Goal: Information Seeking & Learning: Learn about a topic

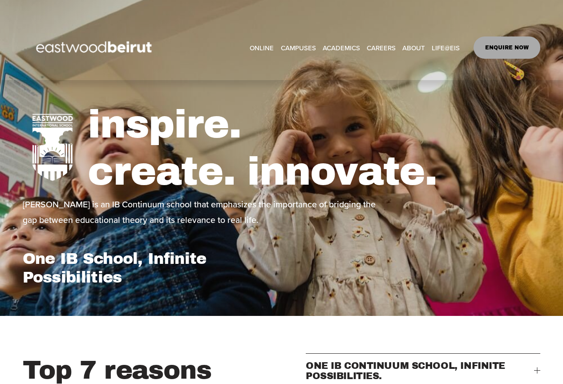
select select "**"
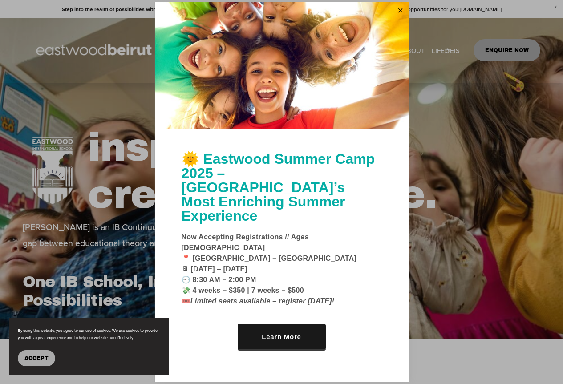
click at [40, 350] on button "Accept" at bounding box center [36, 358] width 37 height 16
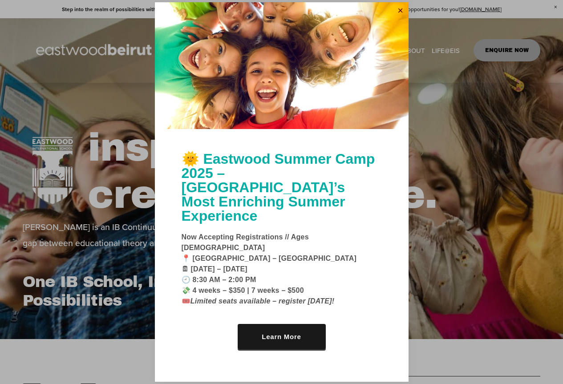
click at [397, 18] on link "Close" at bounding box center [400, 11] width 13 height 14
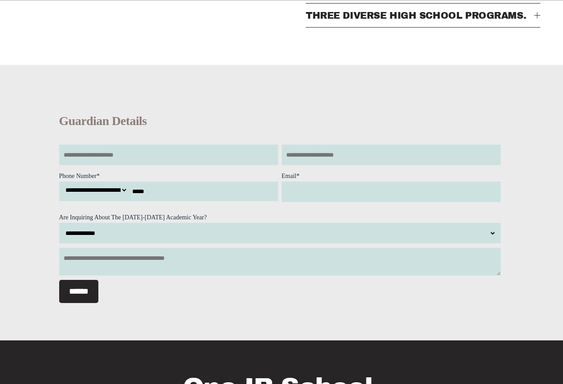
scroll to position [579, 0]
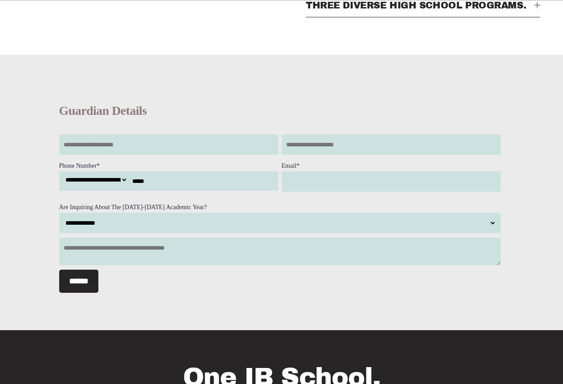
click at [533, 10] on span "THREE DIVERSE HIGH SCHOOL PROGRAMS." at bounding box center [420, 5] width 228 height 10
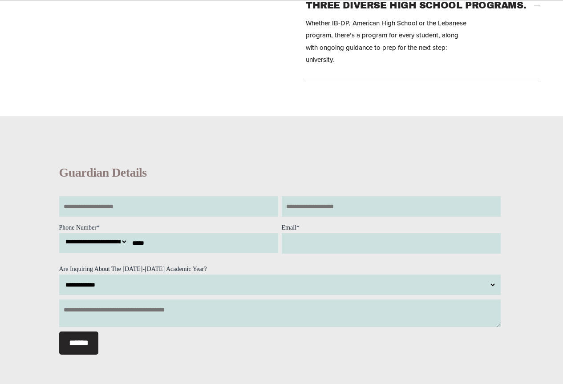
click at [535, 8] on div at bounding box center [537, 5] width 6 height 6
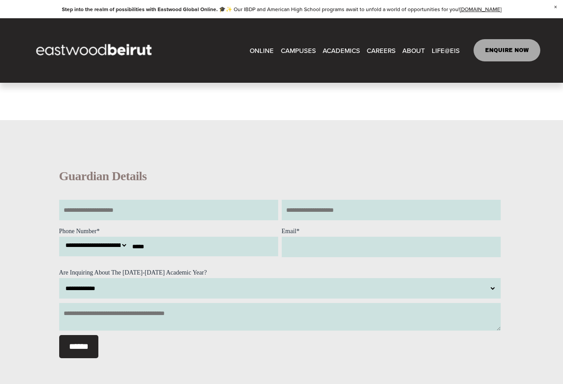
scroll to position [401, 0]
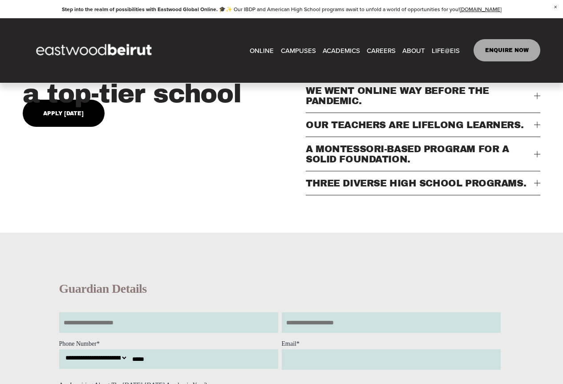
click at [301, 53] on span "CAMPUSES" at bounding box center [298, 51] width 35 height 12
click at [0, 0] on span "Life@EIS in details" at bounding box center [0, 0] width 0 height 0
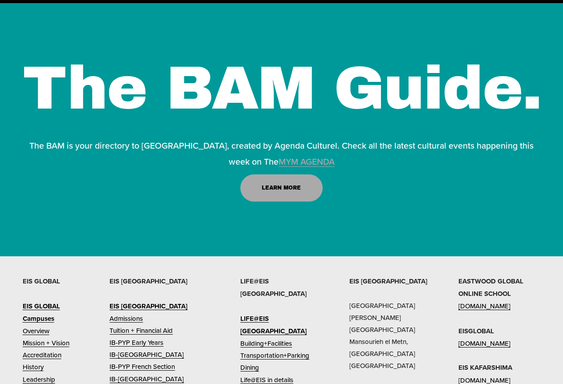
scroll to position [3338, 0]
